Goal: Task Accomplishment & Management: Use online tool/utility

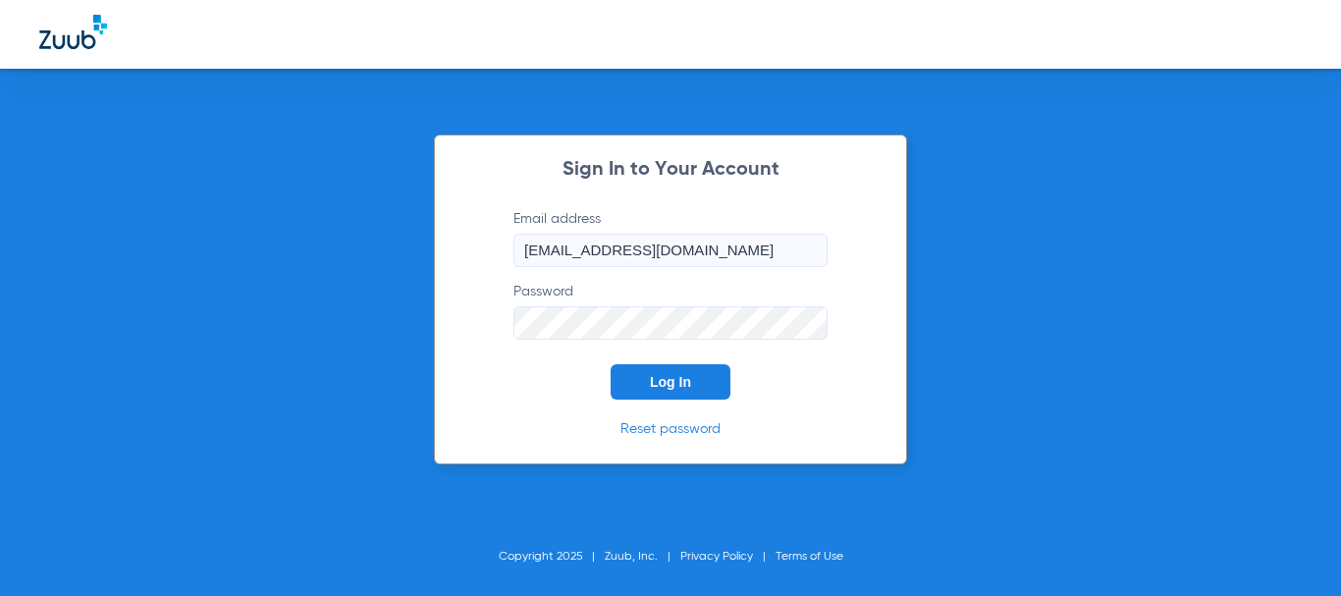
click at [638, 389] on button "Log In" at bounding box center [671, 381] width 120 height 35
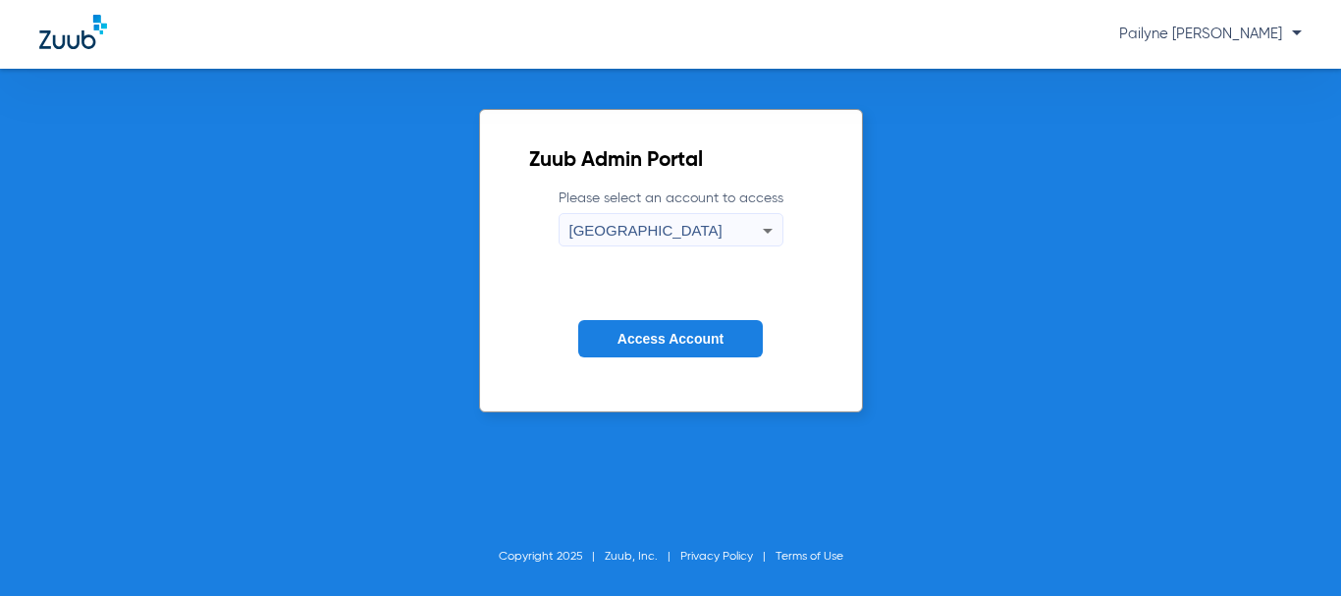
click at [674, 342] on span "Access Account" at bounding box center [670, 339] width 106 height 16
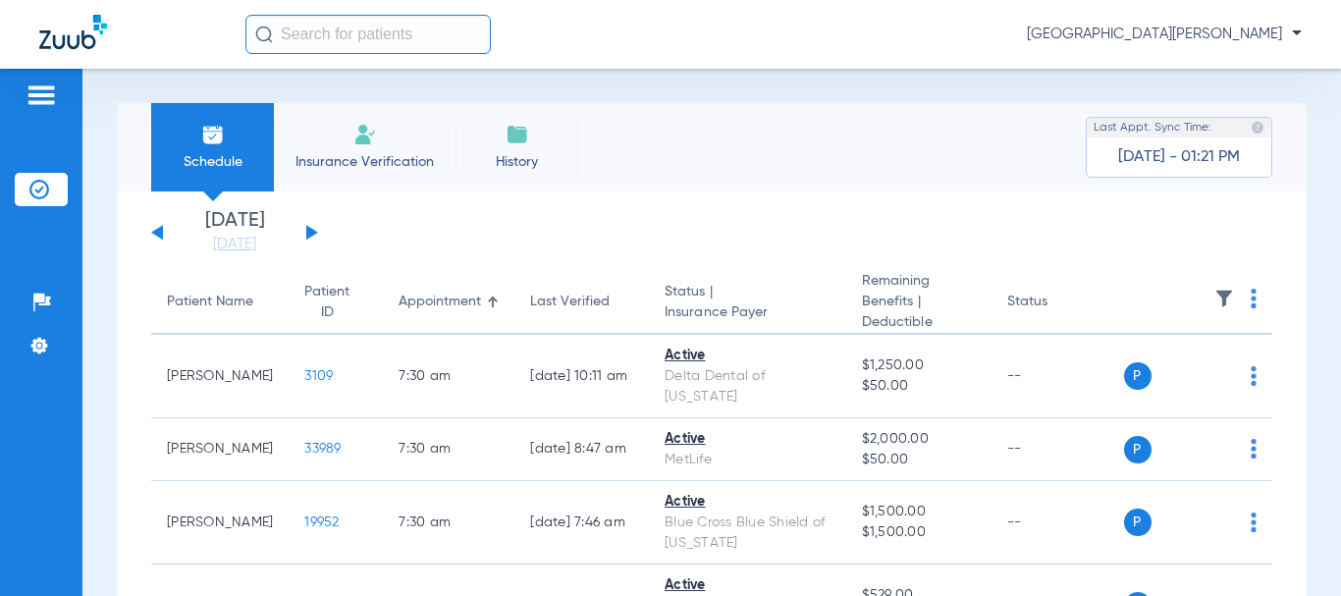
click at [307, 233] on button at bounding box center [312, 232] width 12 height 15
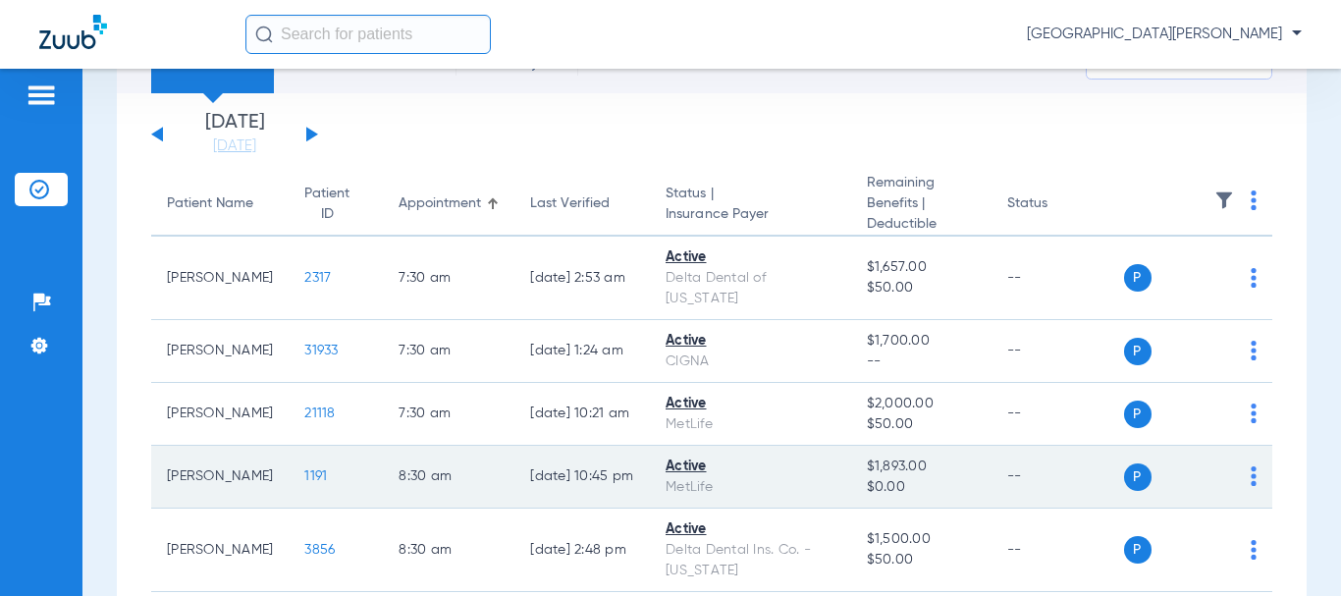
scroll to position [196, 0]
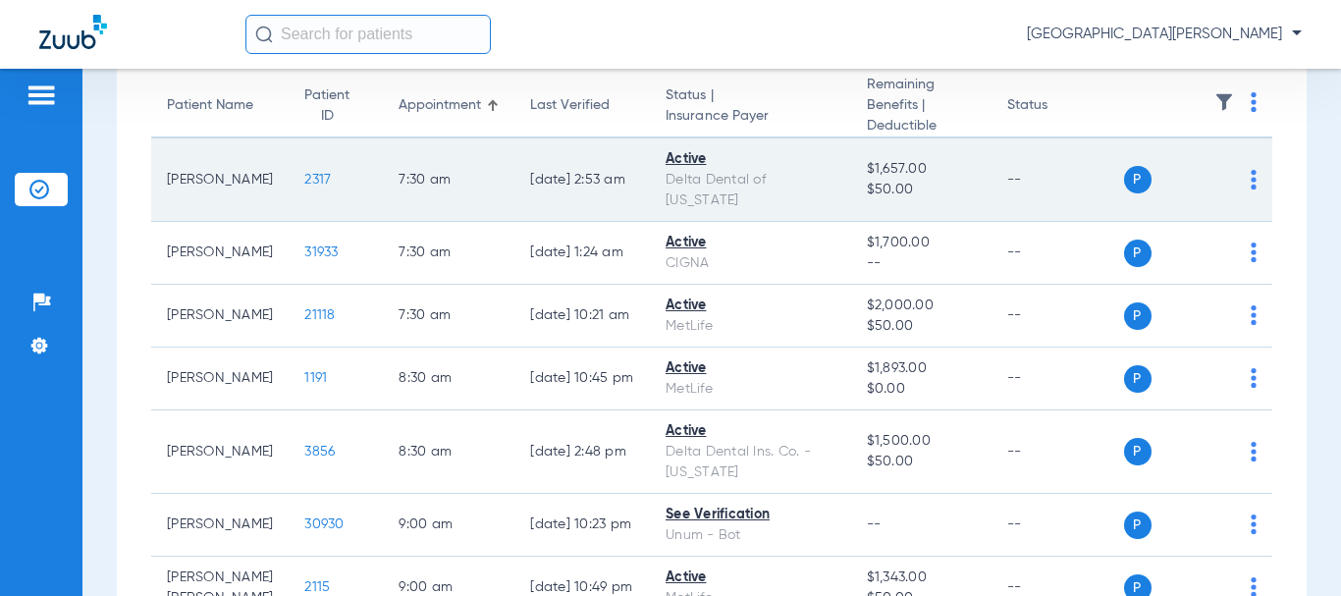
click at [304, 184] on span "2317" at bounding box center [317, 180] width 27 height 14
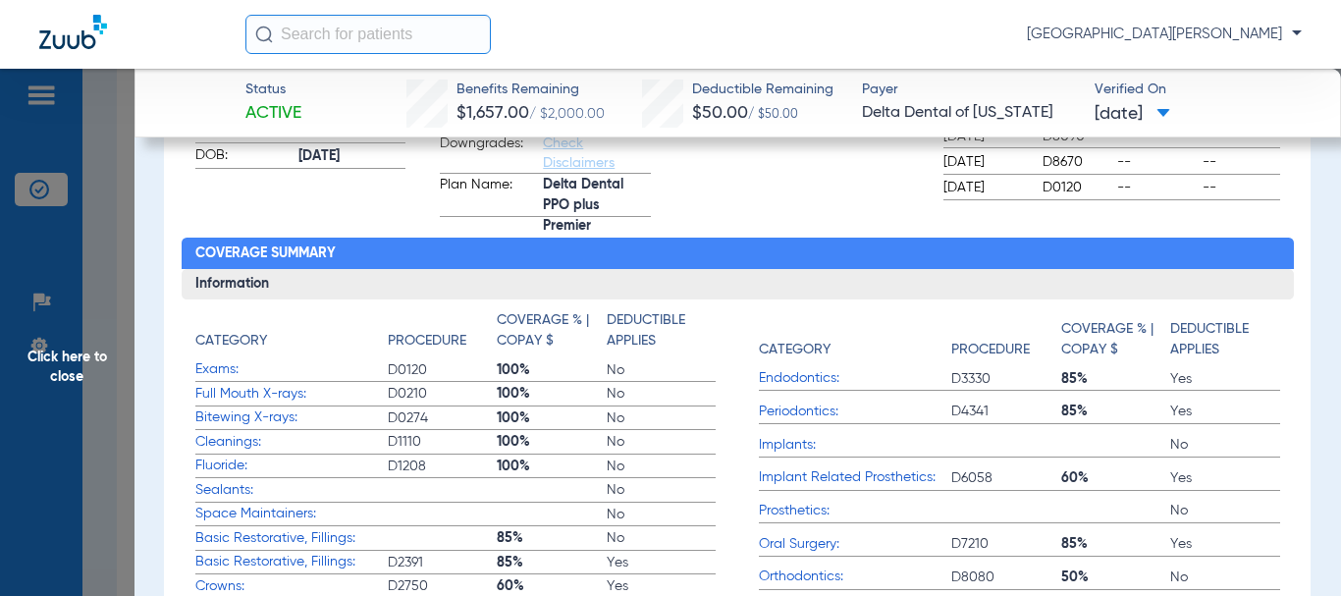
scroll to position [0, 0]
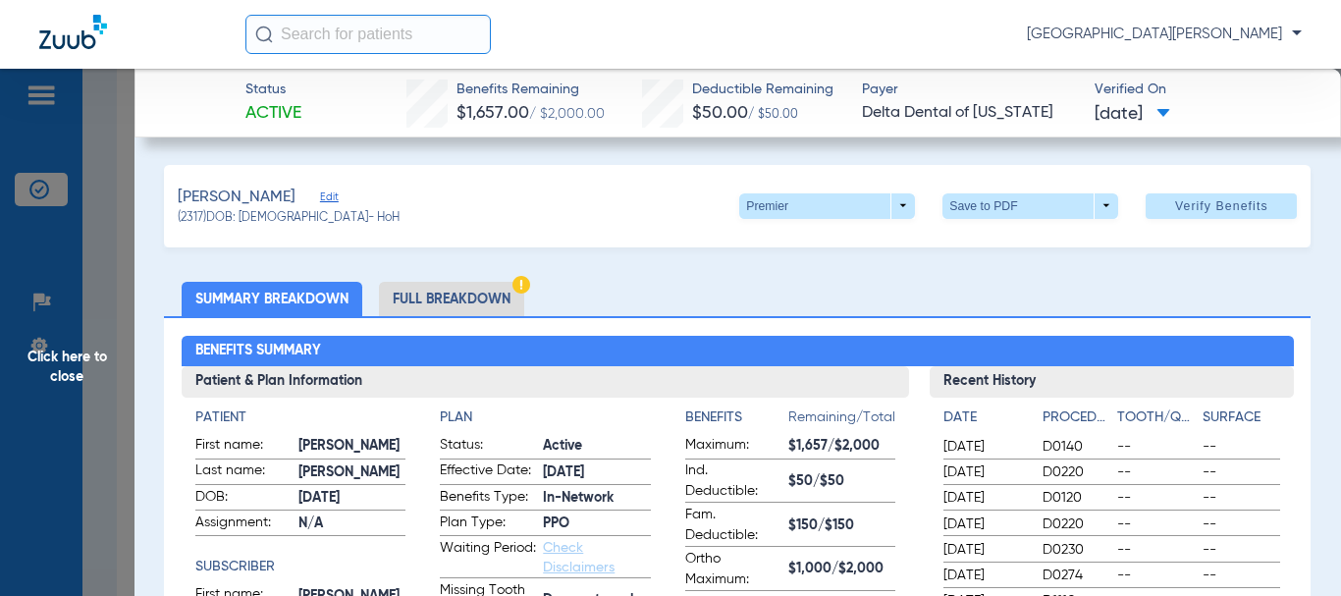
click at [80, 359] on span "Click here to close" at bounding box center [67, 367] width 134 height 596
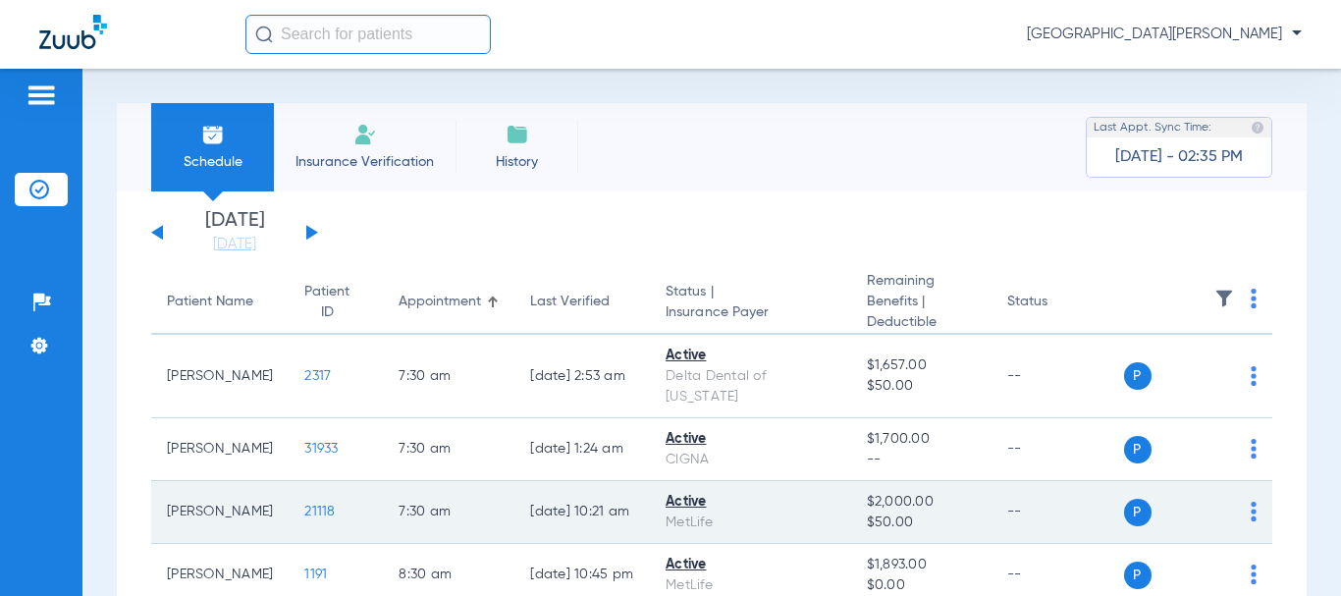
scroll to position [98, 0]
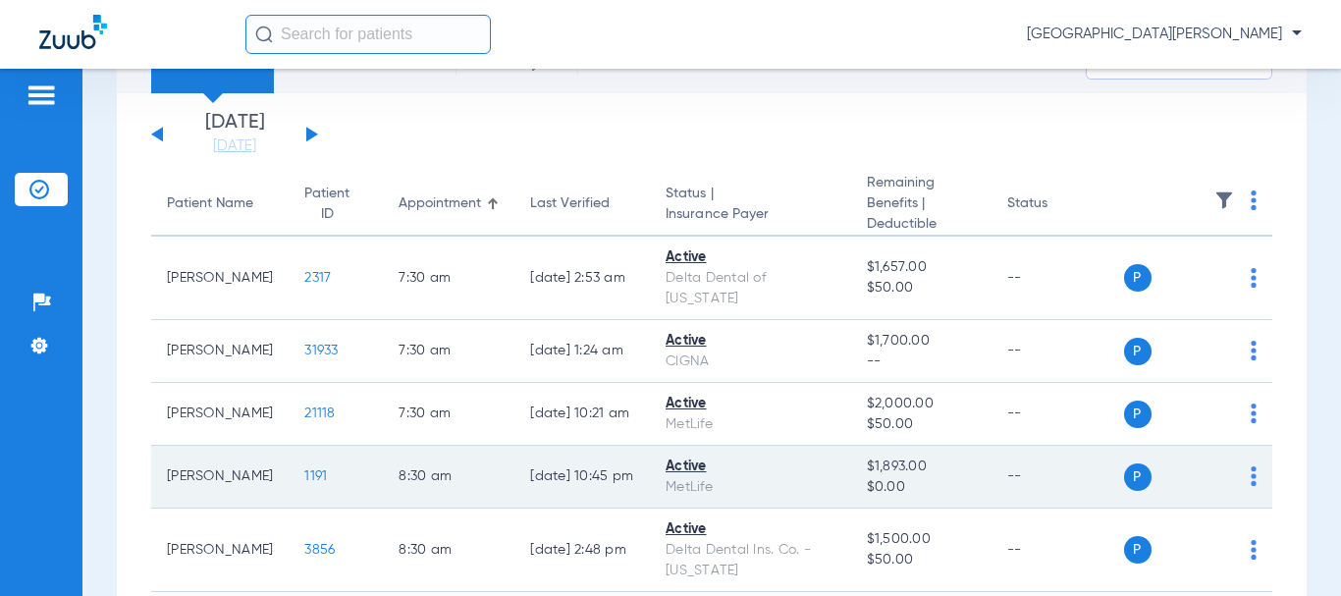
click at [289, 484] on td "1191" at bounding box center [336, 477] width 94 height 63
click at [304, 475] on span "1191" at bounding box center [315, 476] width 23 height 14
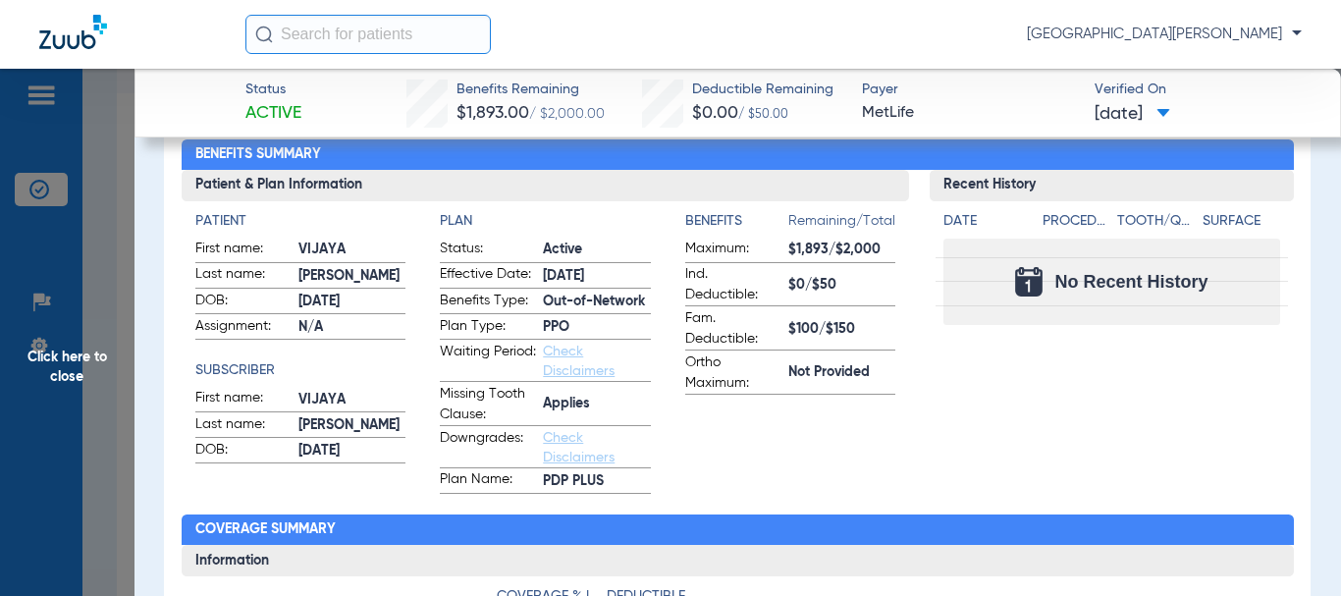
scroll to position [0, 0]
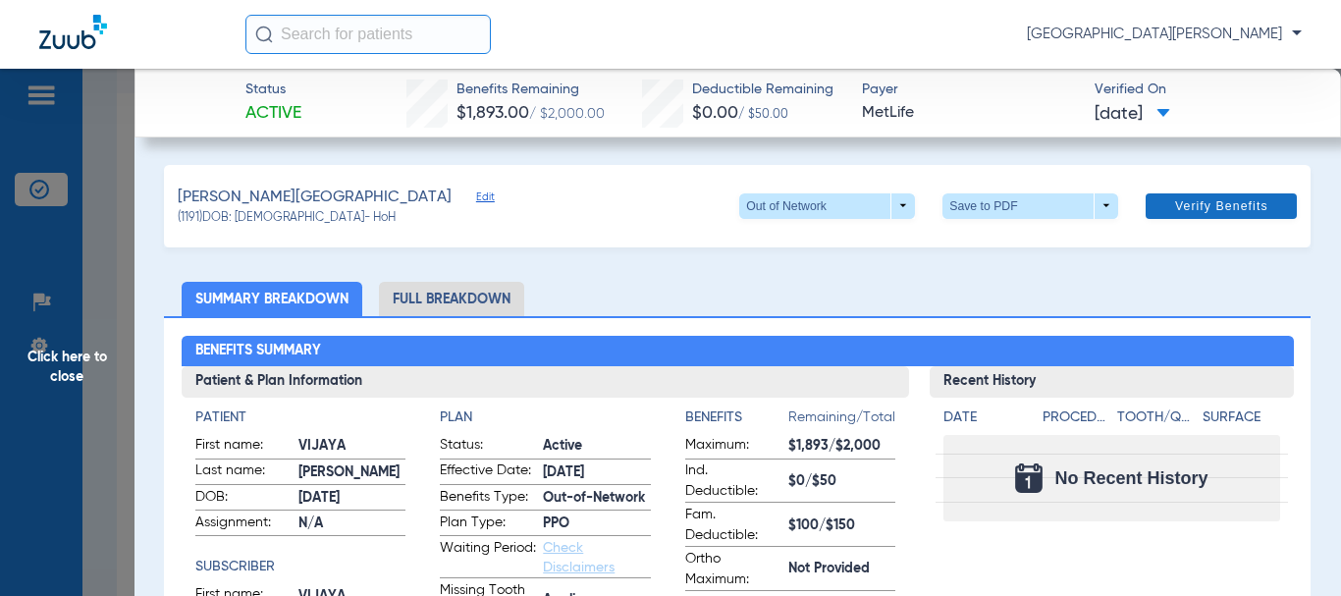
click at [1175, 214] on span "Verify Benefits" at bounding box center [1221, 206] width 93 height 16
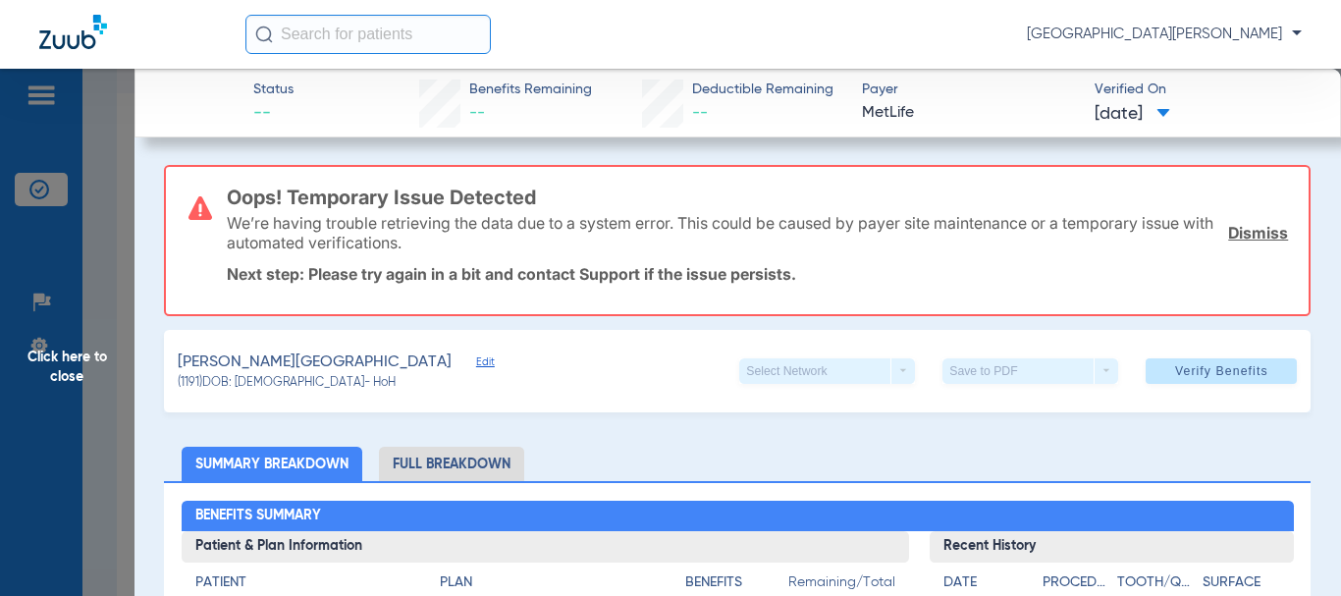
click at [76, 366] on span "Click here to close" at bounding box center [67, 367] width 134 height 596
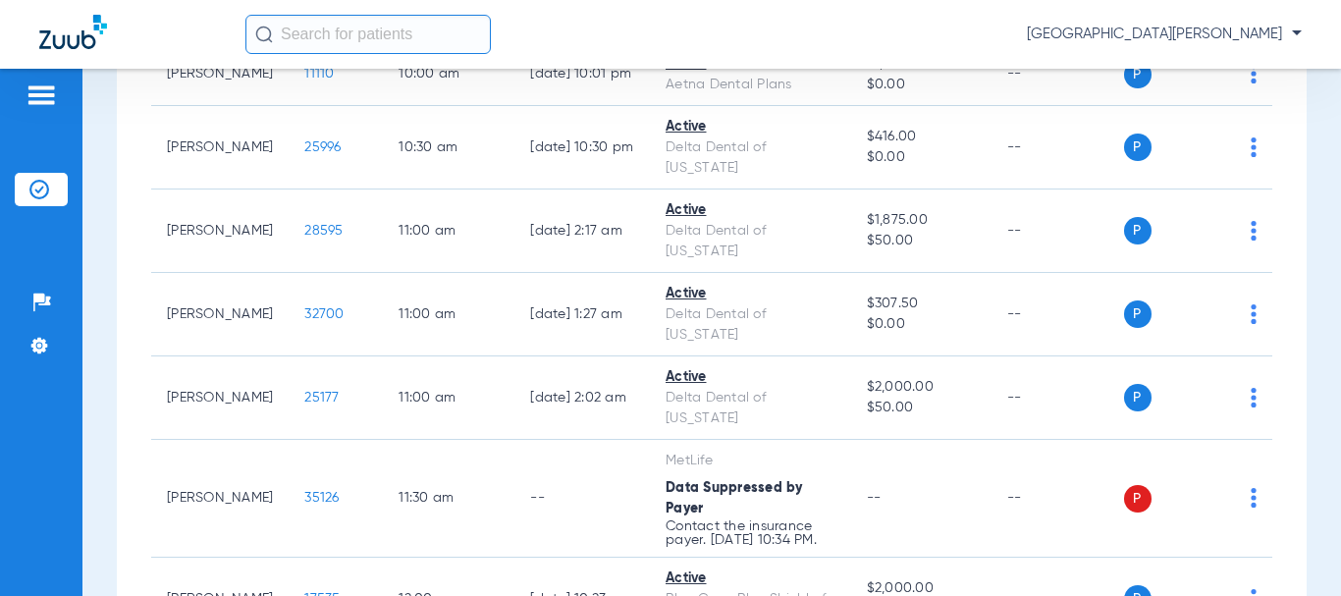
scroll to position [687, 0]
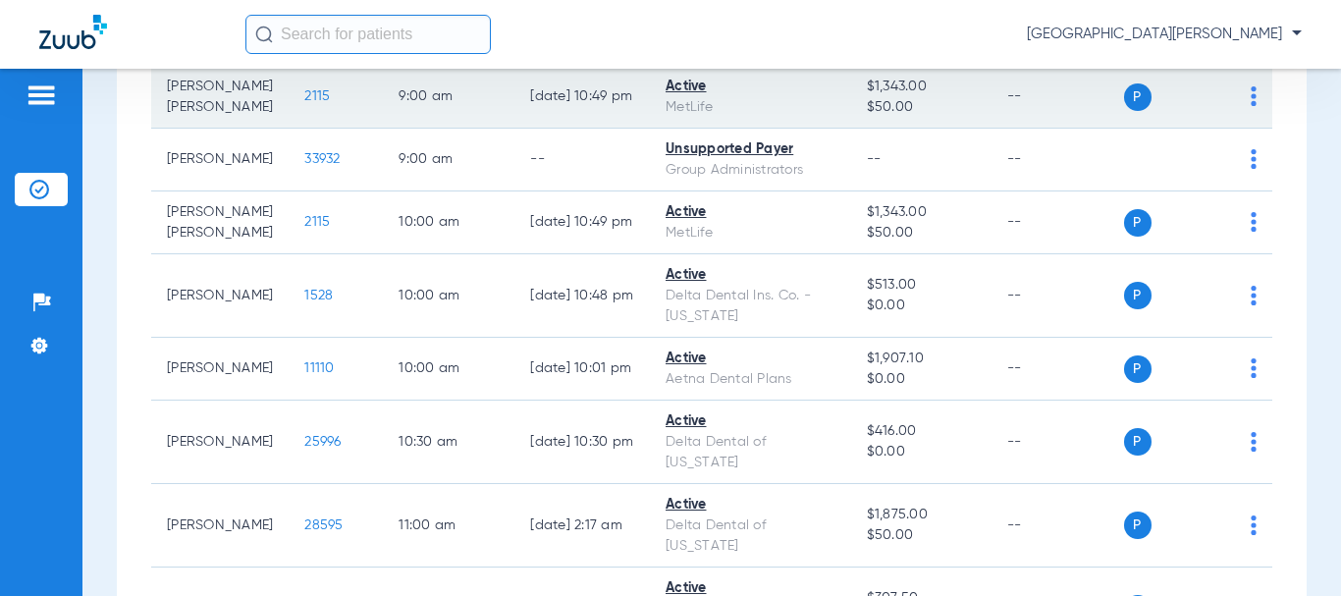
click at [213, 129] on td "[PERSON_NAME] [PERSON_NAME]" at bounding box center [219, 97] width 137 height 63
click at [304, 103] on span "2115" at bounding box center [317, 96] width 26 height 14
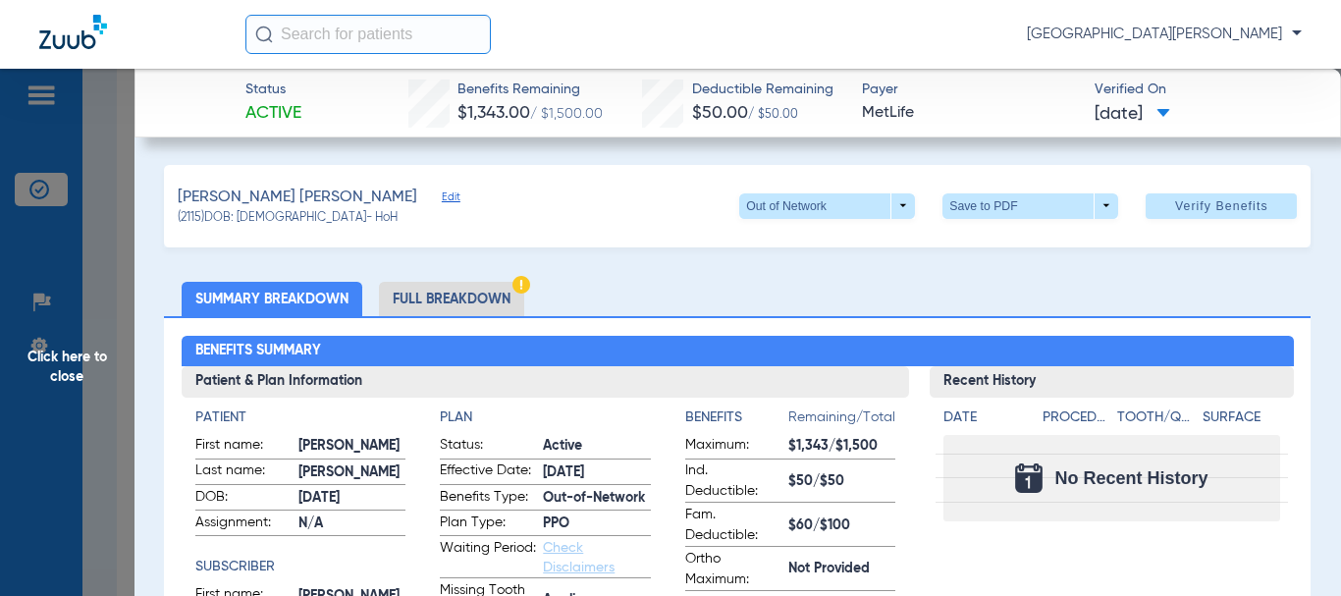
scroll to position [196, 0]
